Goal: Task Accomplishment & Management: Complete application form

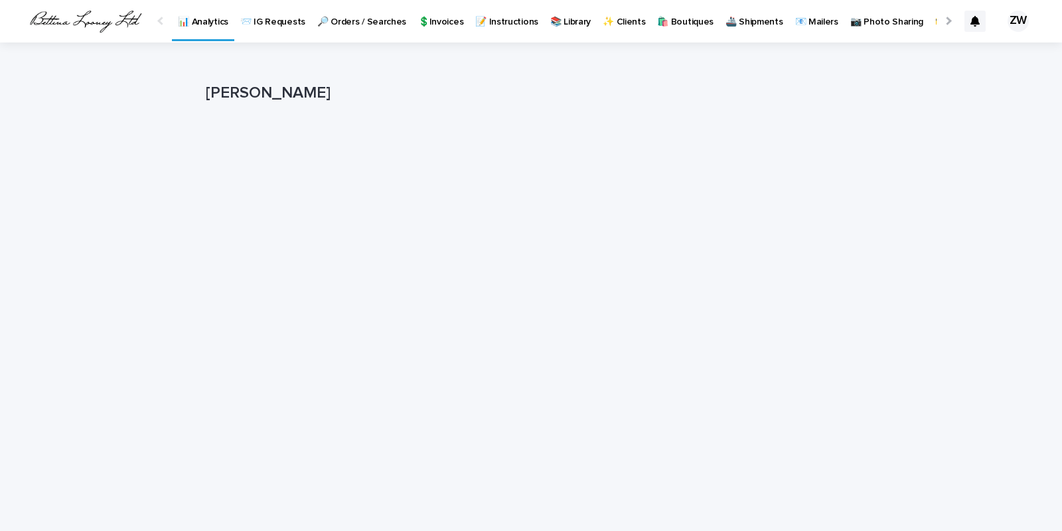
click at [343, 15] on p "🔎 Orders / Searches" at bounding box center [361, 14] width 89 height 28
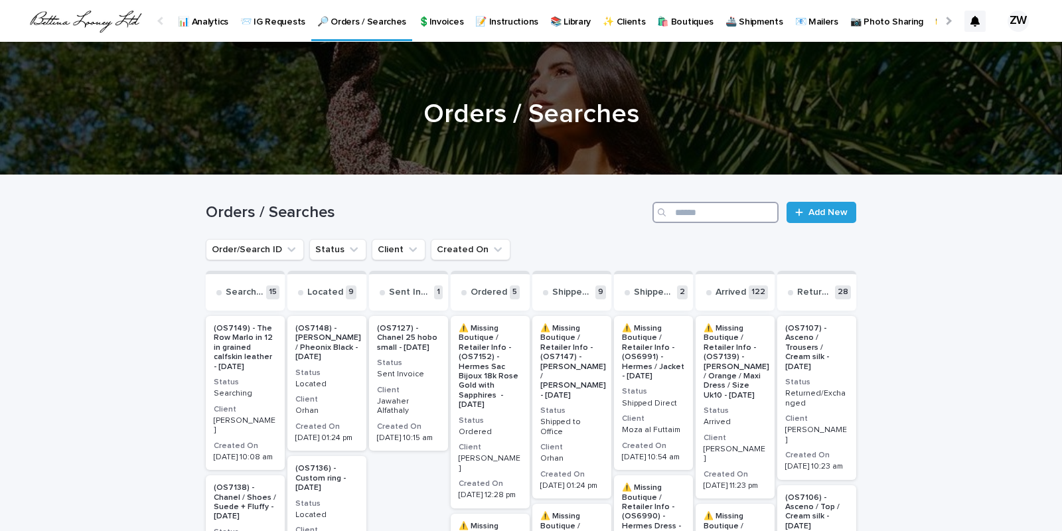
click at [710, 216] on input "Search" at bounding box center [716, 212] width 126 height 21
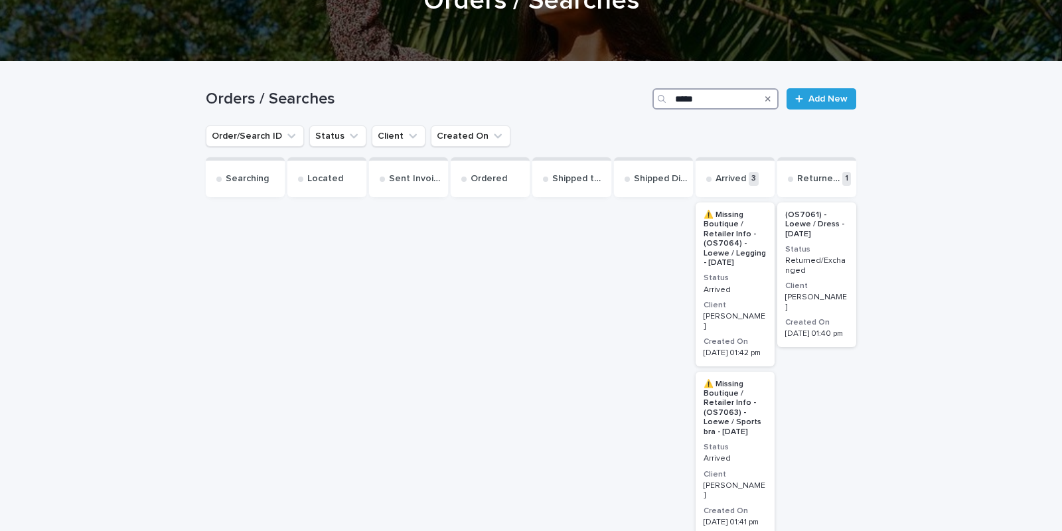
scroll to position [112, 0]
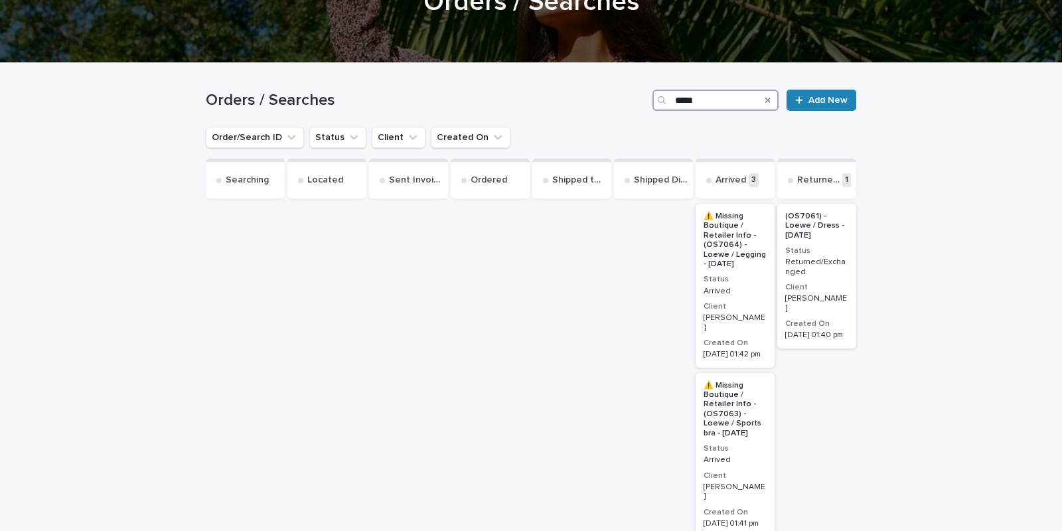
type input "*****"
click at [829, 94] on link "Add New" at bounding box center [822, 100] width 70 height 21
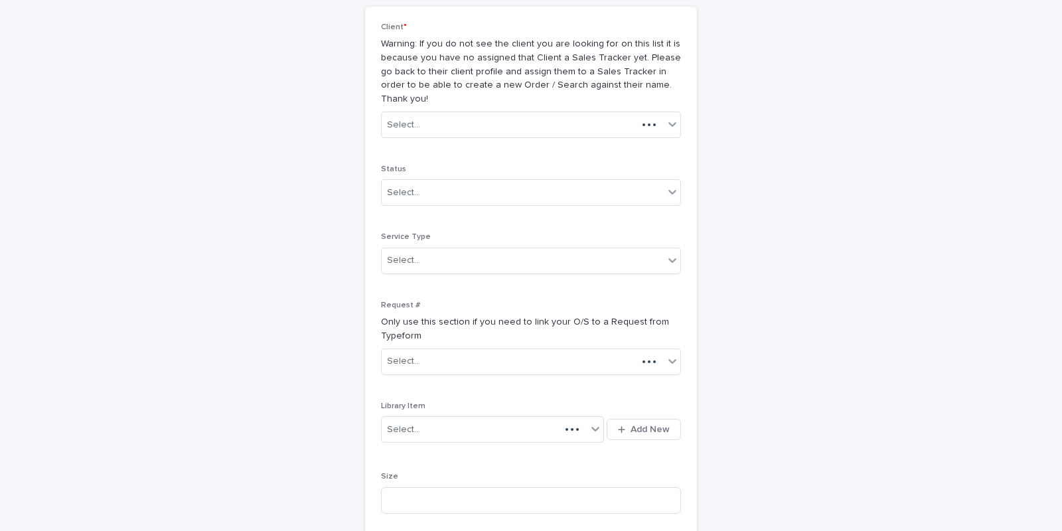
scroll to position [114, 0]
click at [432, 113] on div "Select..." at bounding box center [523, 124] width 282 height 22
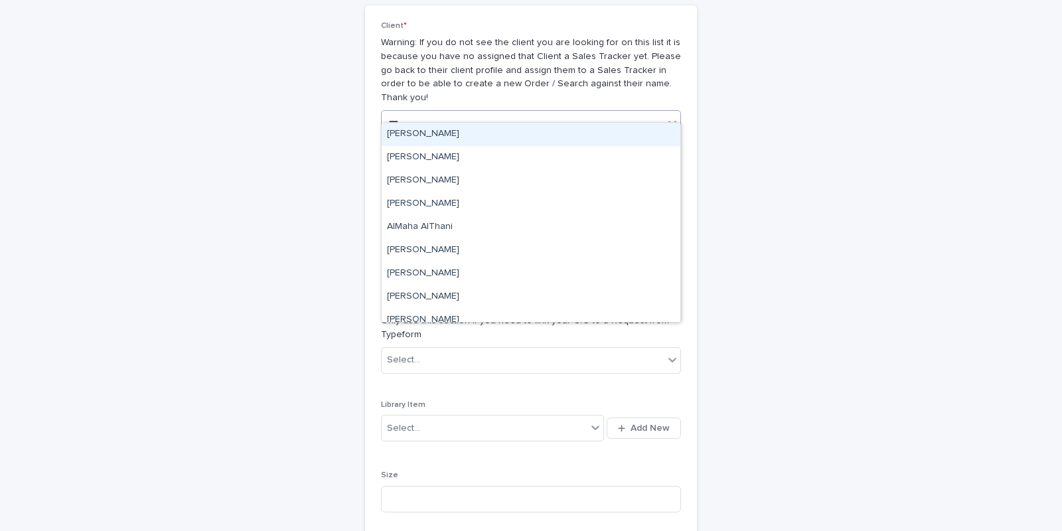
type input "****"
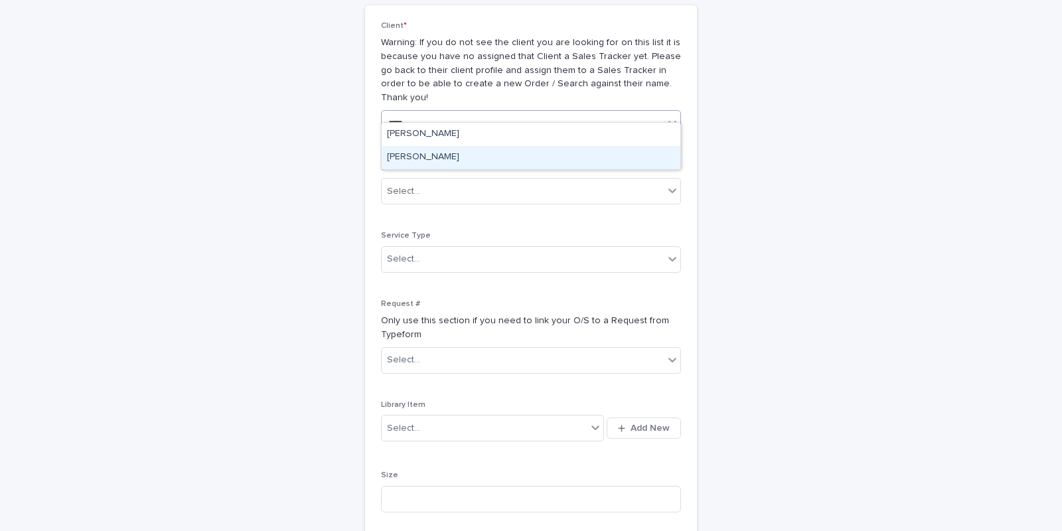
click at [442, 155] on div "[PERSON_NAME]" at bounding box center [531, 157] width 299 height 23
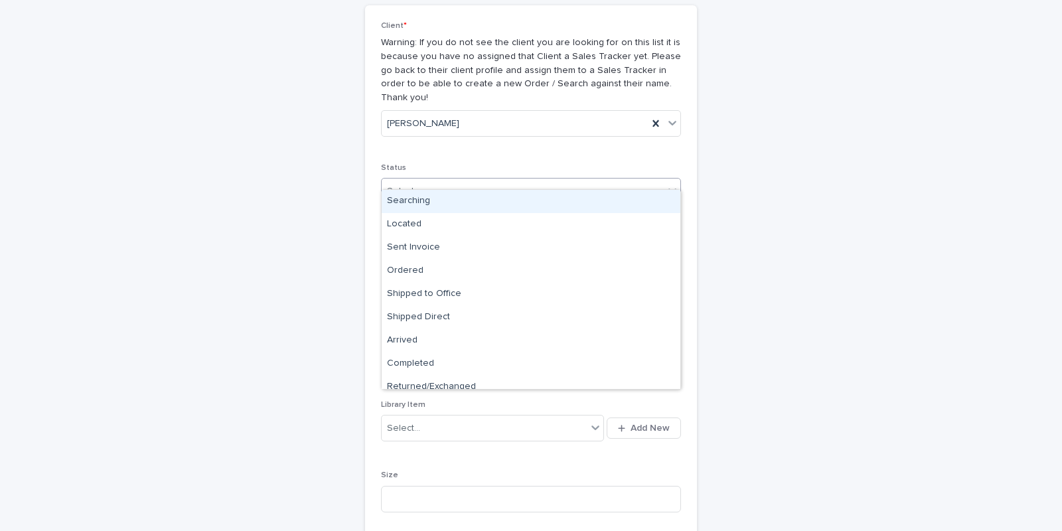
click at [418, 187] on div "Select..." at bounding box center [523, 192] width 282 height 22
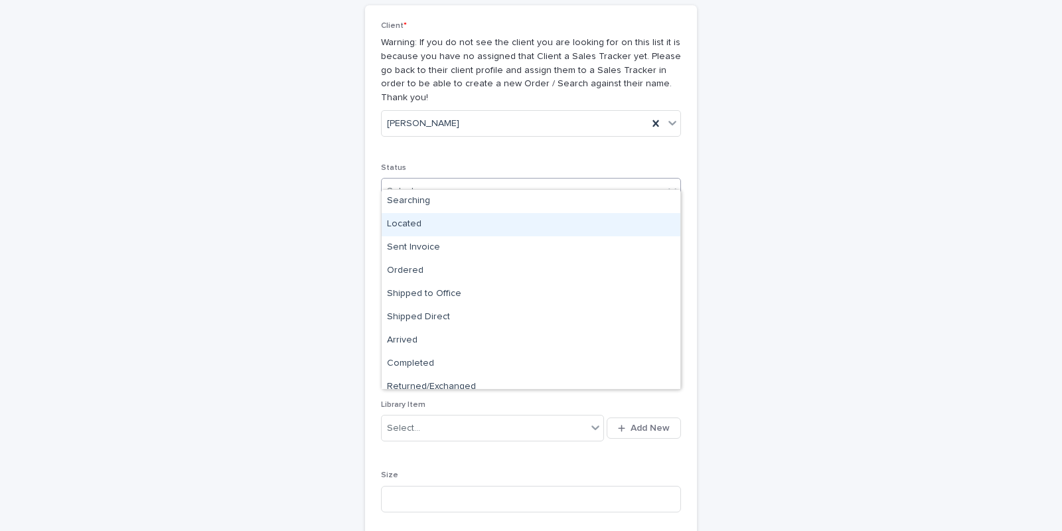
click at [416, 223] on div "Located" at bounding box center [531, 224] width 299 height 23
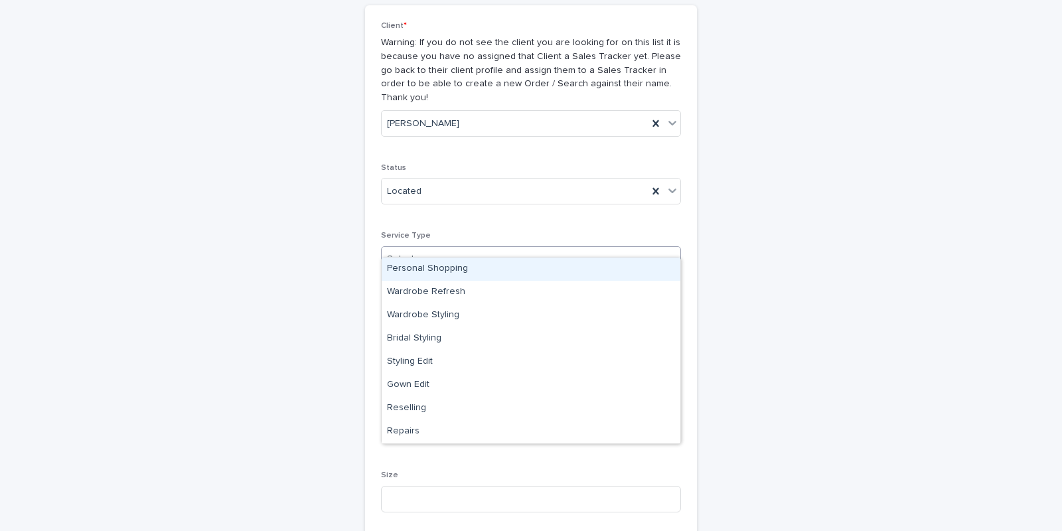
click at [422, 248] on div "Select..." at bounding box center [523, 259] width 282 height 22
click at [430, 265] on div "Personal Shopping" at bounding box center [531, 269] width 299 height 23
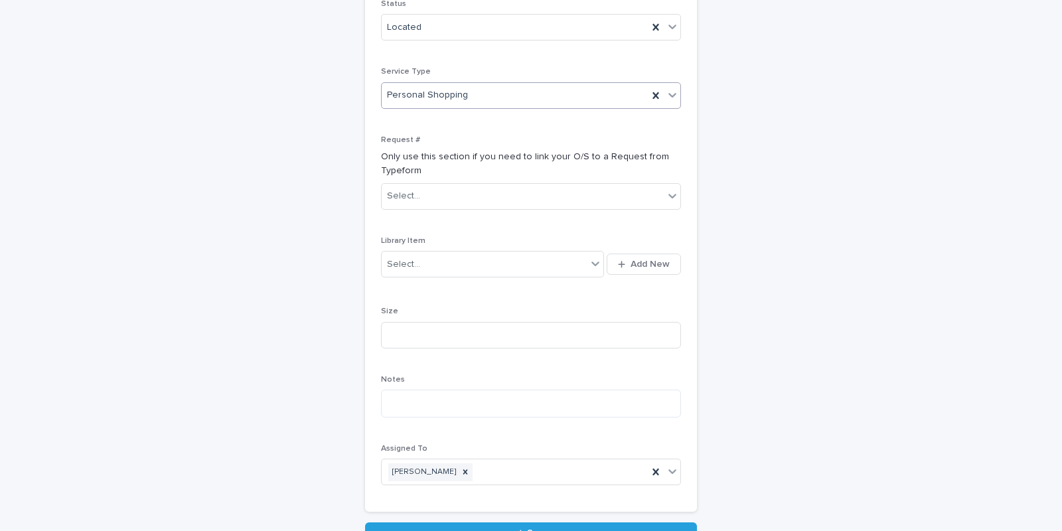
scroll to position [301, 0]
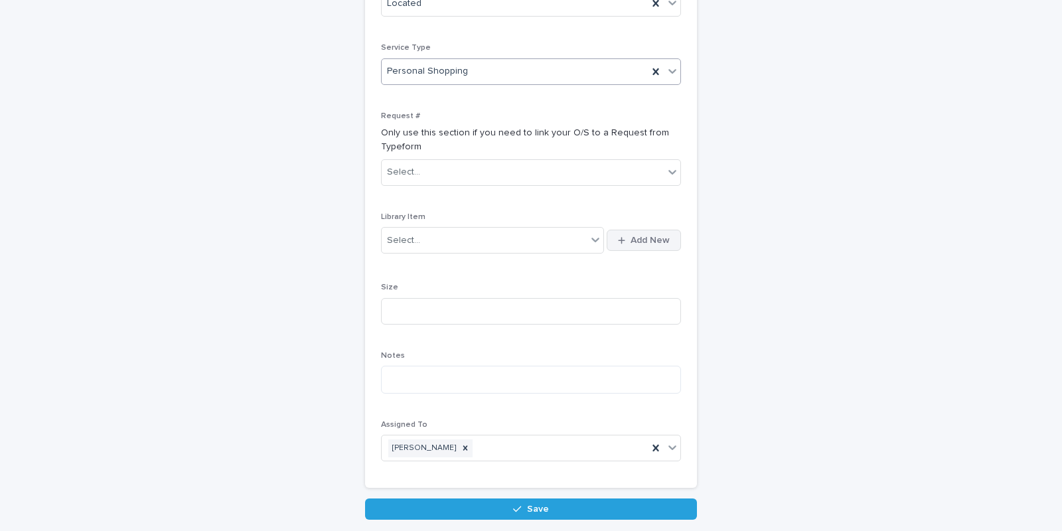
click at [661, 236] on span "Add New" at bounding box center [650, 240] width 39 height 9
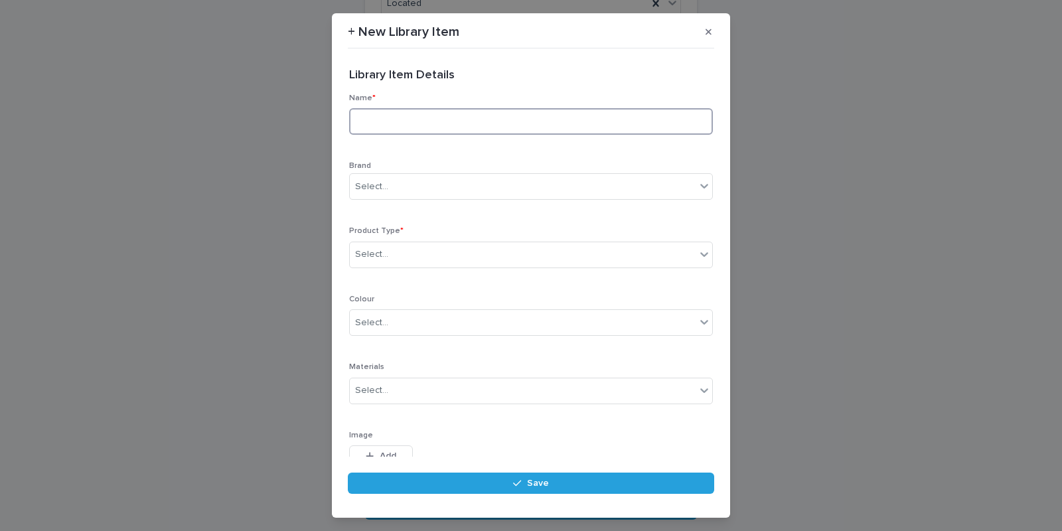
click at [394, 123] on input at bounding box center [531, 121] width 364 height 27
type input "**********"
click at [381, 193] on div "Select..." at bounding box center [371, 187] width 33 height 14
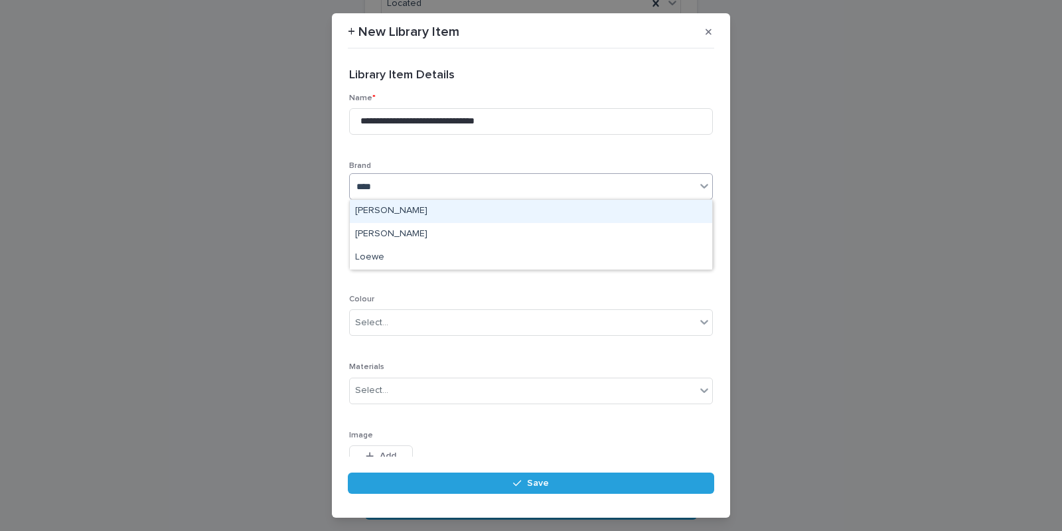
type input "*****"
click at [387, 214] on div "Loewe" at bounding box center [531, 211] width 362 height 23
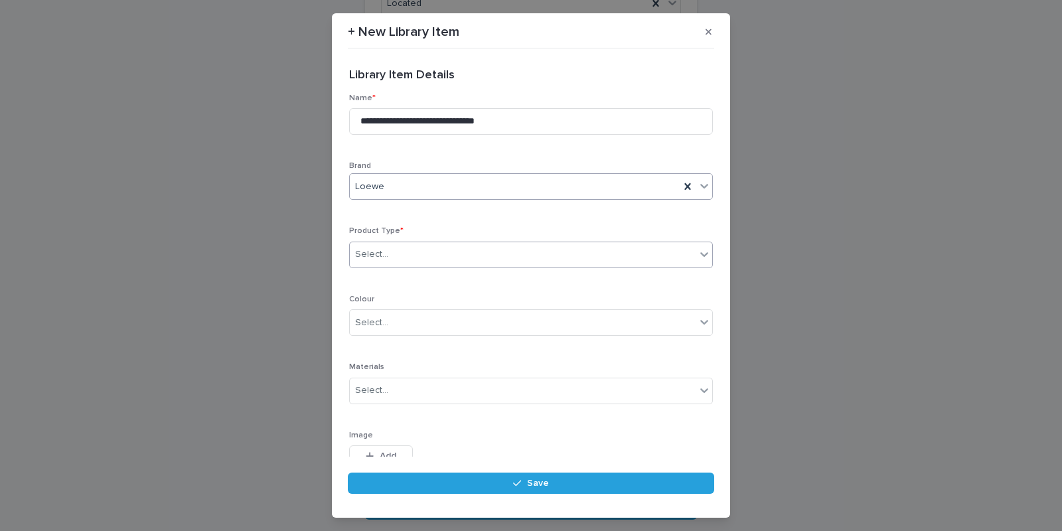
click at [379, 258] on div "Select..." at bounding box center [371, 255] width 33 height 14
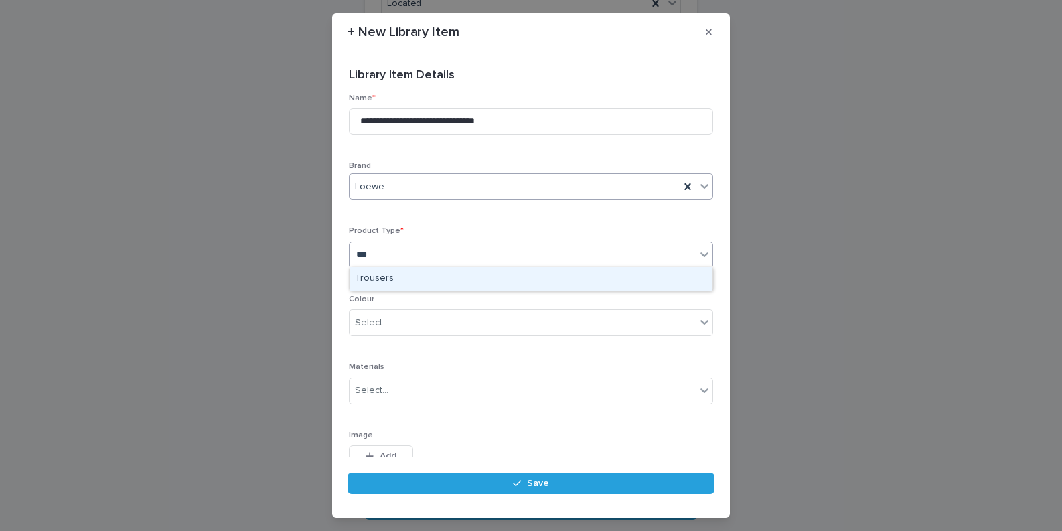
type input "****"
click at [387, 277] on div "Trousers" at bounding box center [531, 279] width 362 height 23
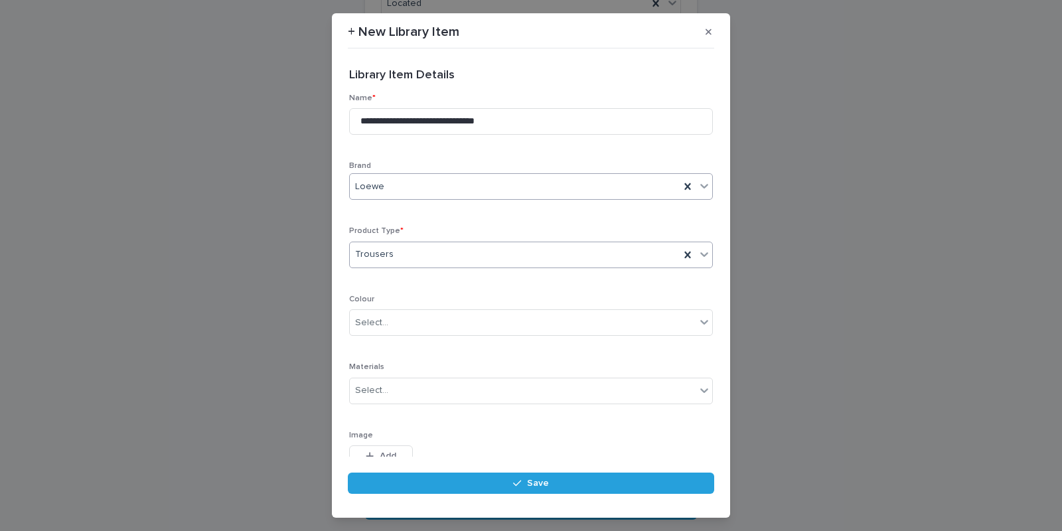
scroll to position [71, 0]
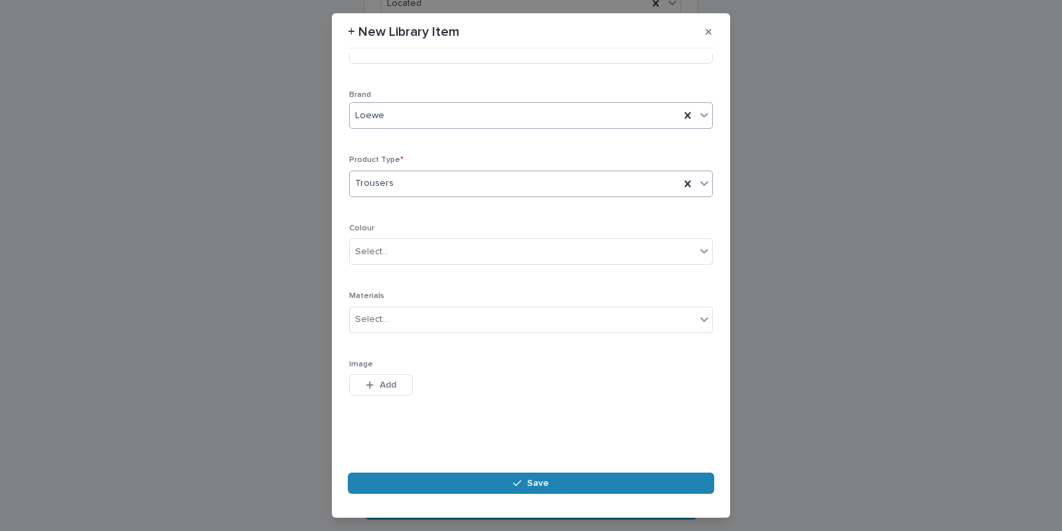
click at [439, 481] on button "Save" at bounding box center [531, 483] width 366 height 21
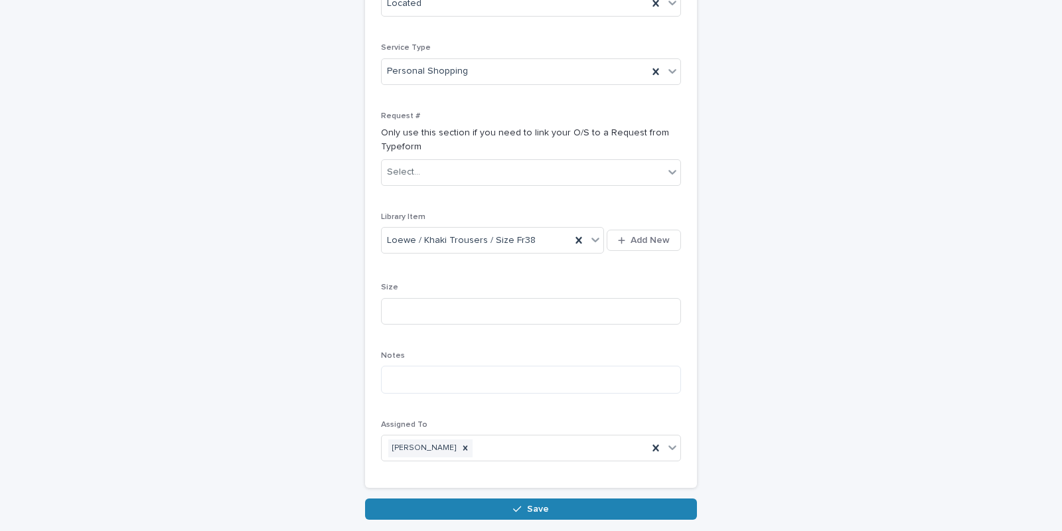
click at [473, 499] on button "Save" at bounding box center [531, 509] width 332 height 21
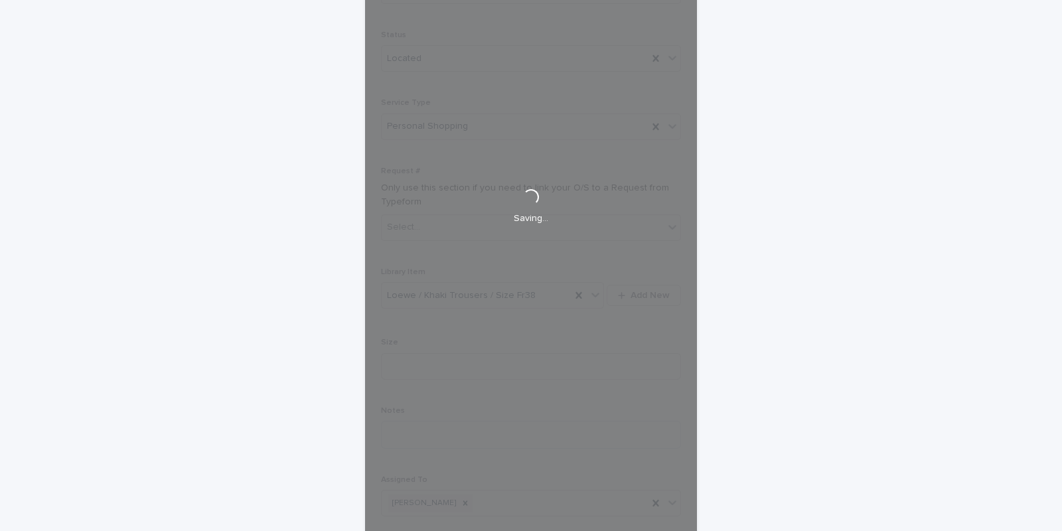
scroll to position [137, 0]
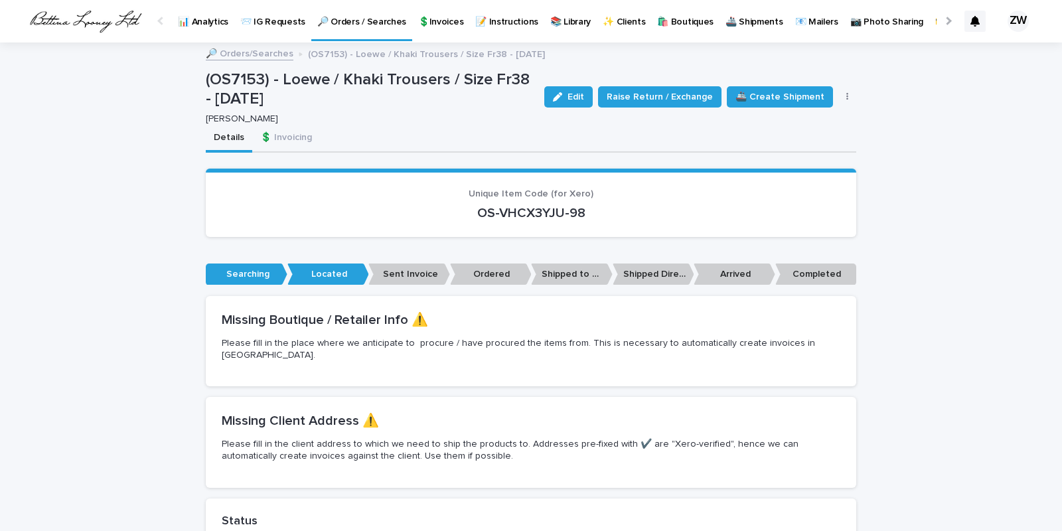
click at [532, 210] on p "OS-VHCX3YJU-98" at bounding box center [531, 213] width 619 height 16
copy div "OS-VHCX3YJU-98 Loading... Saving…"
drag, startPoint x: 283, startPoint y: 74, endPoint x: 525, endPoint y: 78, distance: 242.3
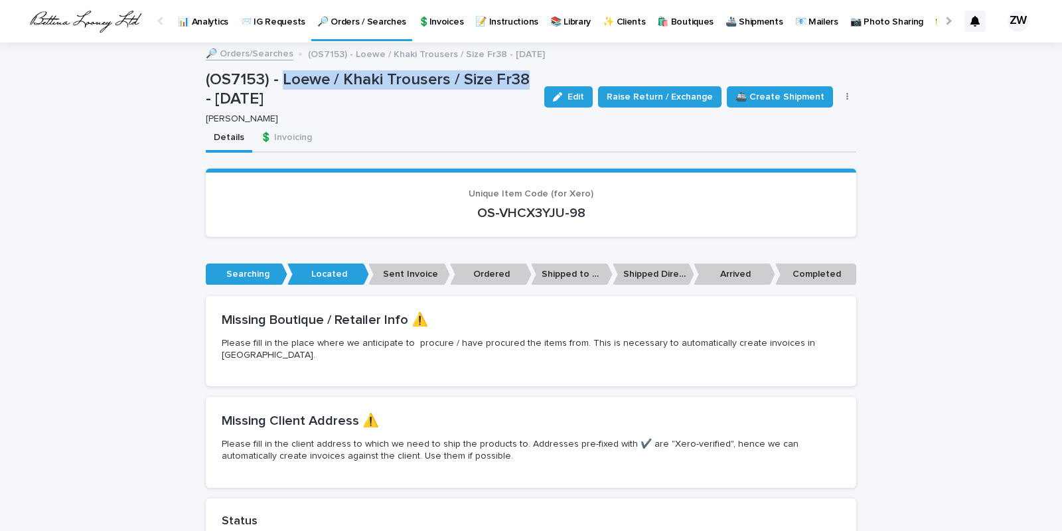
click at [525, 78] on p "(OS7153) - Loewe / Khaki Trousers / Size Fr38 - [DATE]" at bounding box center [370, 89] width 328 height 39
copy p "Loewe / Khaki Trousers / Size Fr38"
click at [331, 21] on p "🔎 Orders / Searches" at bounding box center [361, 14] width 89 height 28
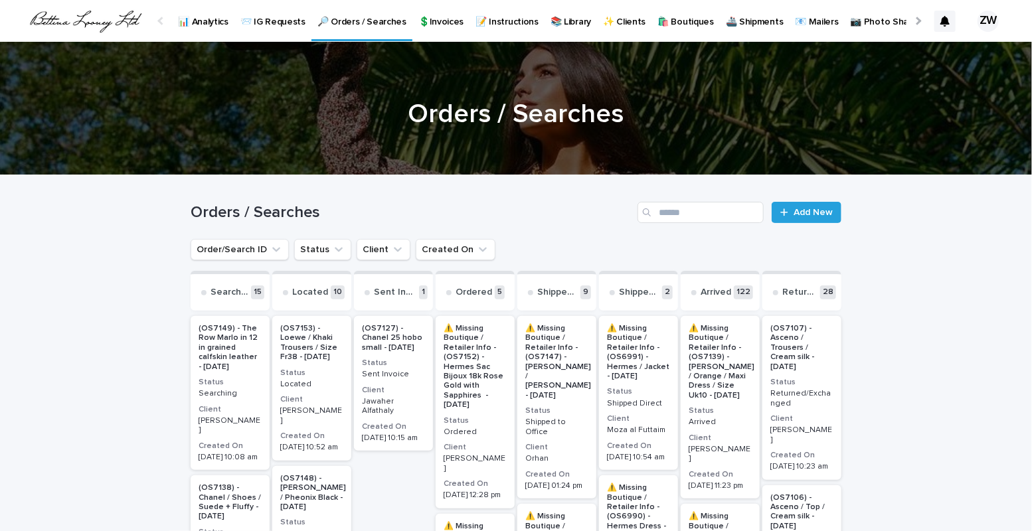
click at [203, 19] on p "📊 Analytics" at bounding box center [203, 14] width 50 height 28
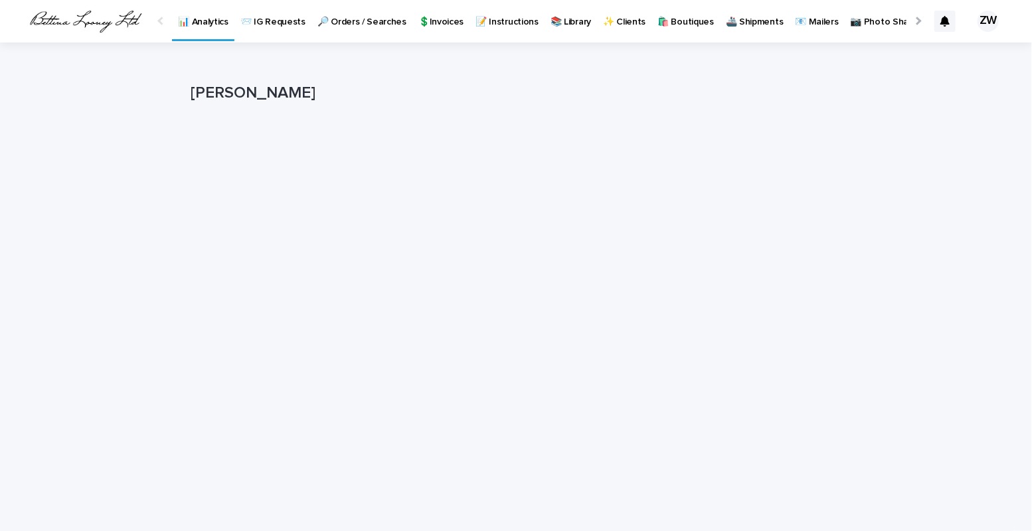
click at [942, 220] on div "Loading... Saving… Loading... Saving… [PERSON_NAME] [PERSON_NAME] Sorry, there …" at bounding box center [516, 372] width 1032 height 660
click at [345, 18] on p "🔎 Orders / Searches" at bounding box center [361, 14] width 89 height 28
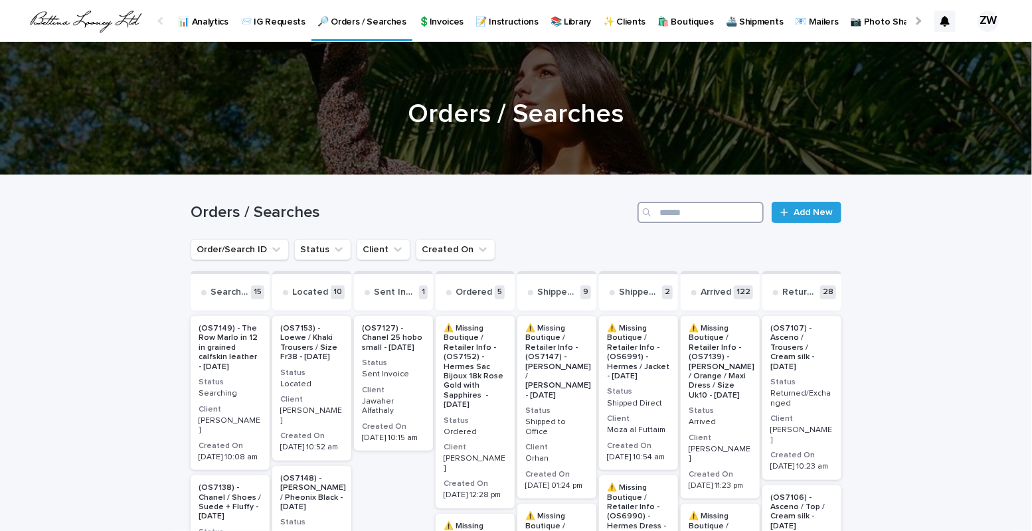
click at [663, 216] on input "Search" at bounding box center [700, 212] width 126 height 21
type input "*"
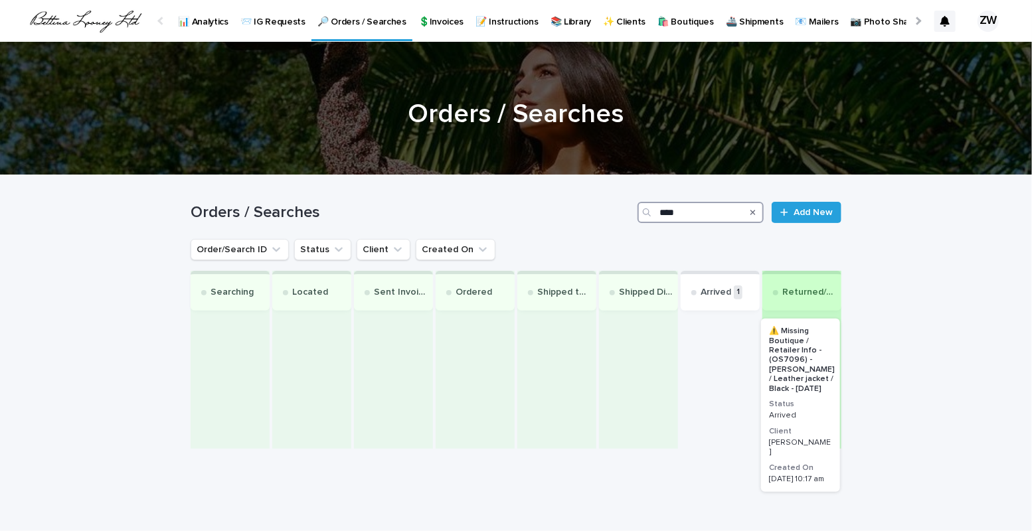
drag, startPoint x: 700, startPoint y: 286, endPoint x: 787, endPoint y: 289, distance: 87.0
click at [787, 289] on div "Searching Located Sent Invoice Ordered Shipped to Office Shipped Direct Arrived…" at bounding box center [516, 360] width 651 height 178
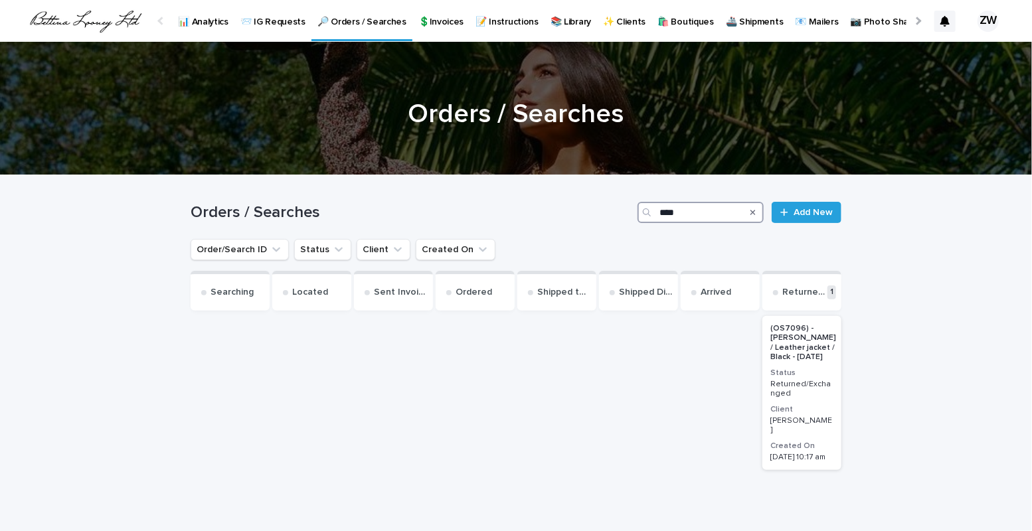
type input "****"
click at [333, 15] on p "🔎 Orders / Searches" at bounding box center [361, 14] width 89 height 28
